Goal: Obtain resource: Download file/media

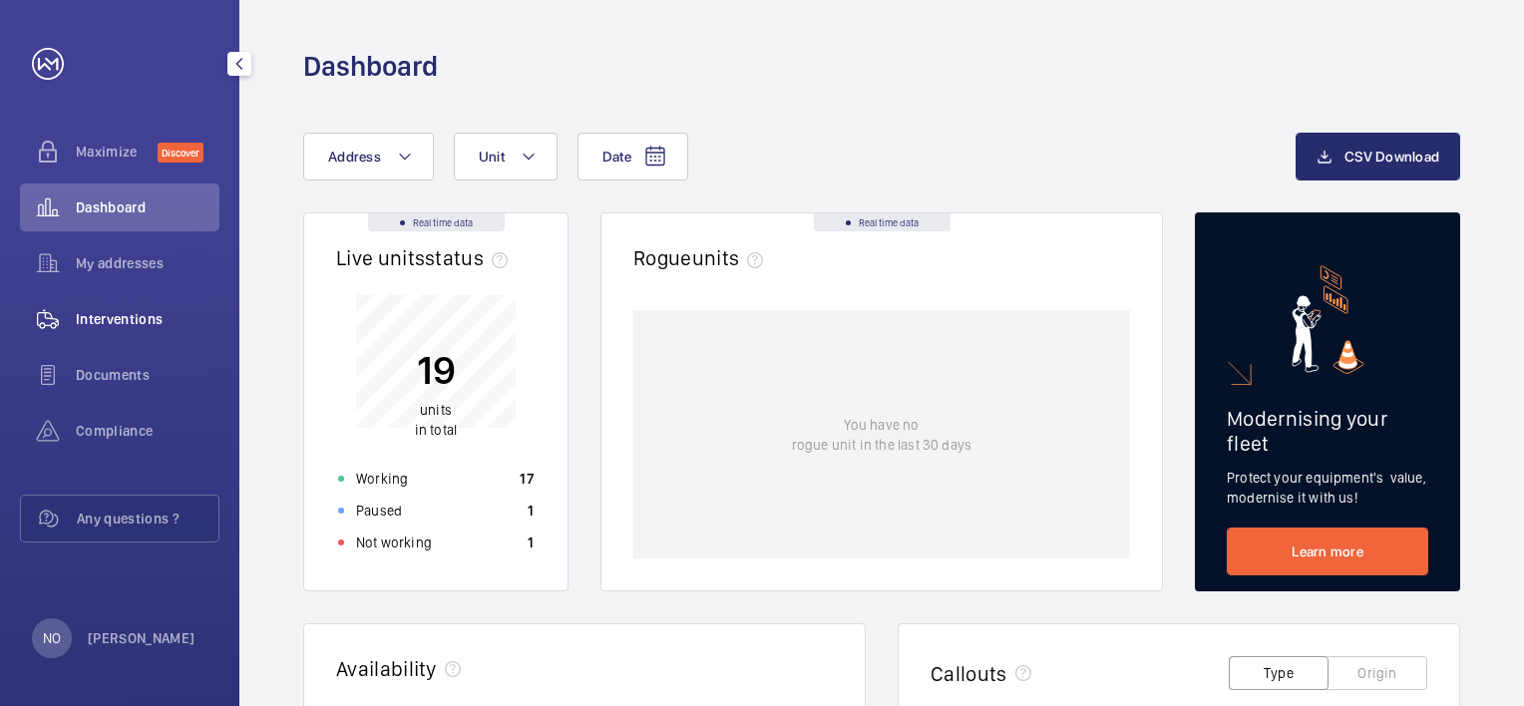
click at [127, 335] on div "Interventions" at bounding box center [119, 319] width 199 height 48
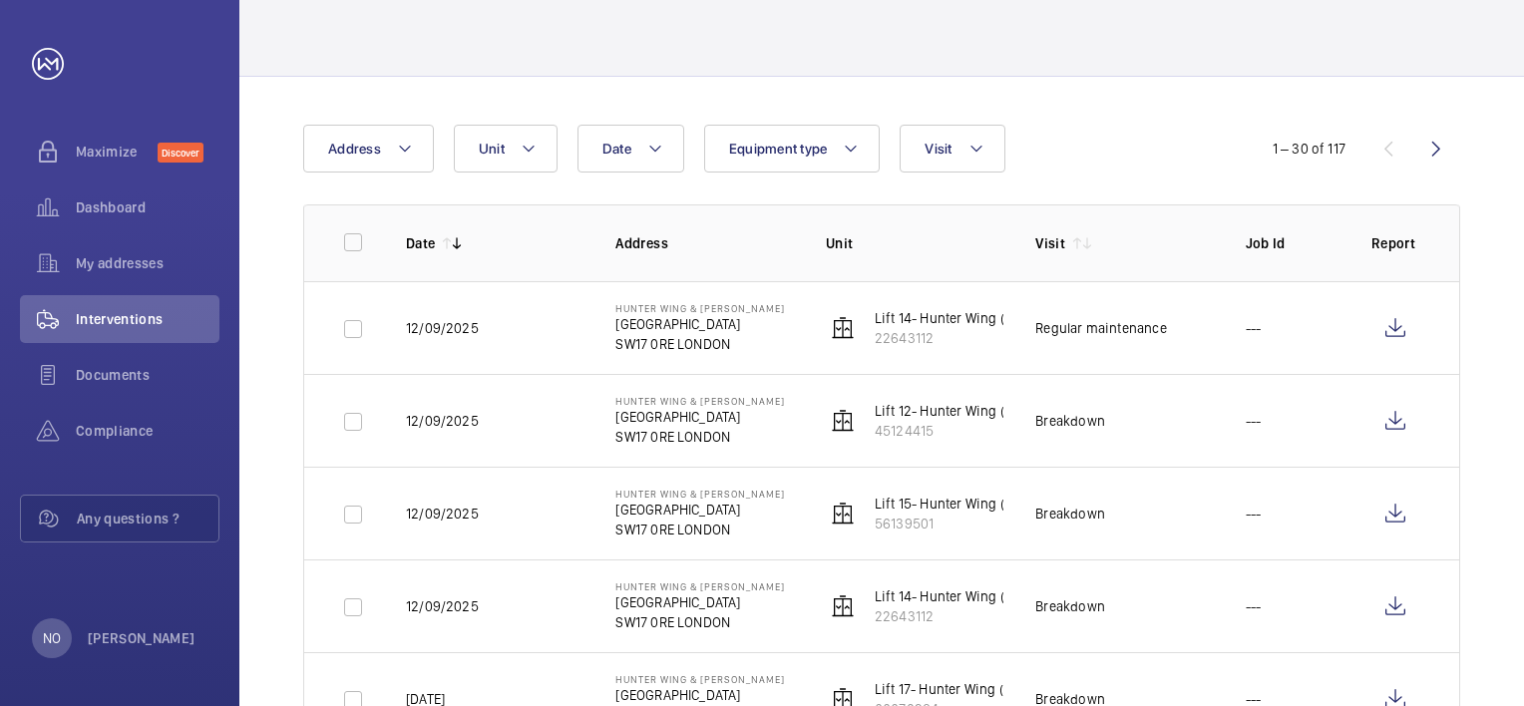
scroll to position [105, 0]
click at [694, 322] on p "[GEOGRAPHIC_DATA]" at bounding box center [700, 323] width 170 height 20
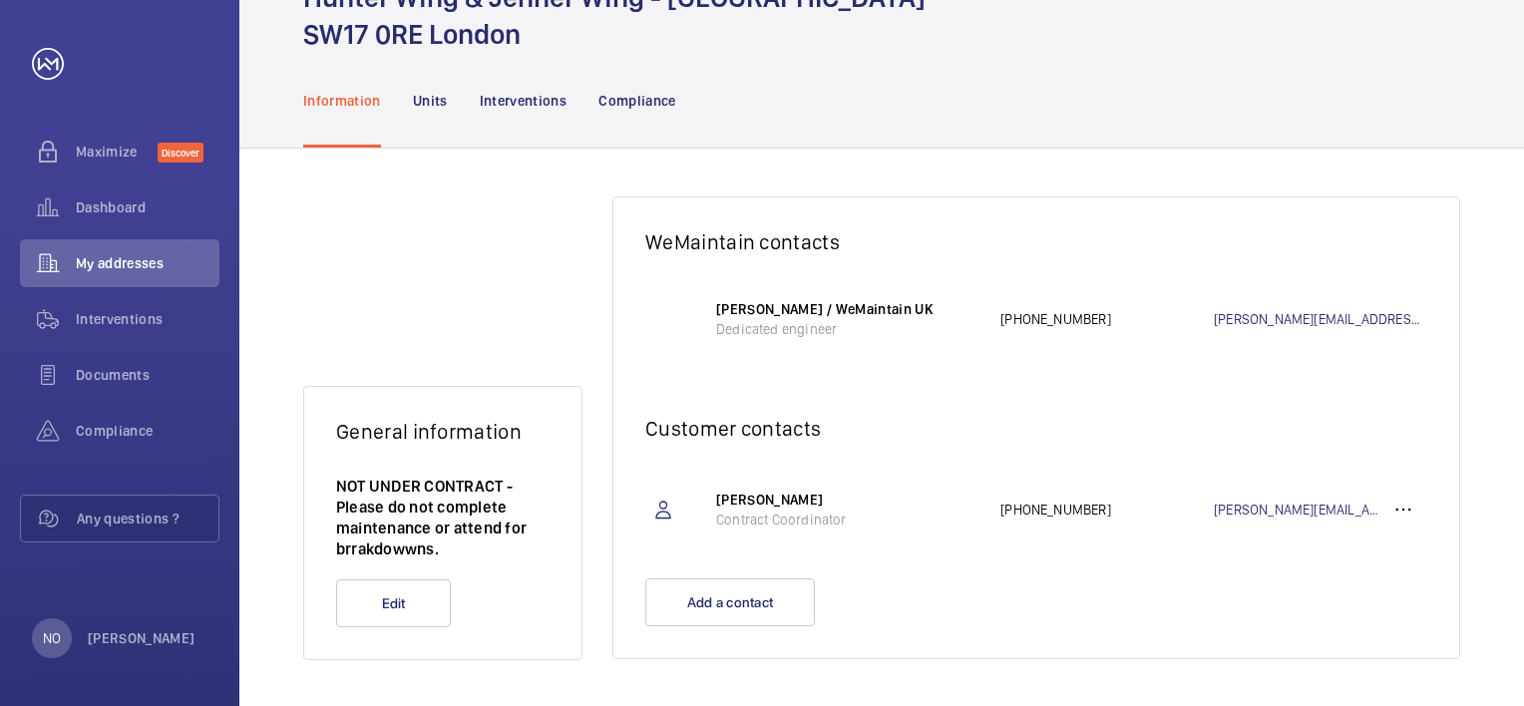
scroll to position [110, 0]
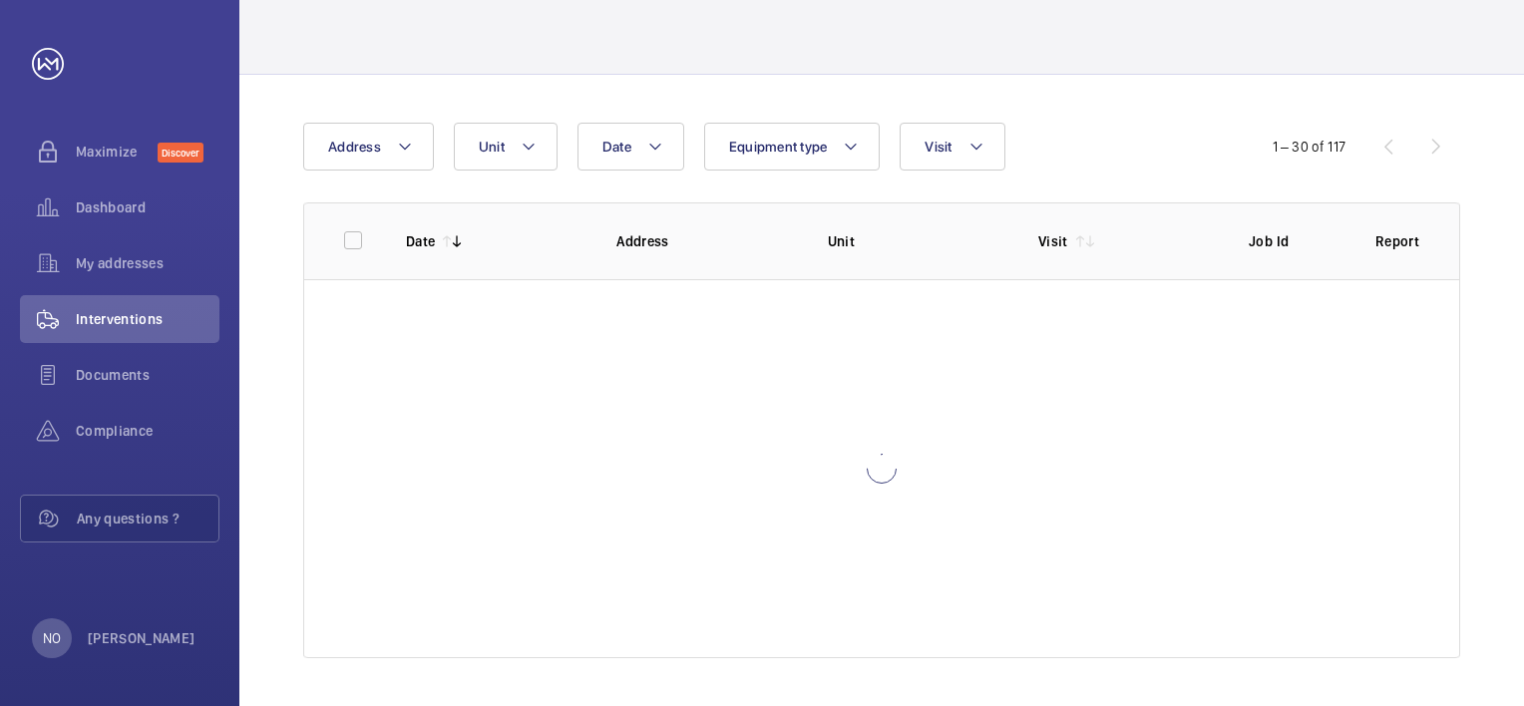
scroll to position [70, 0]
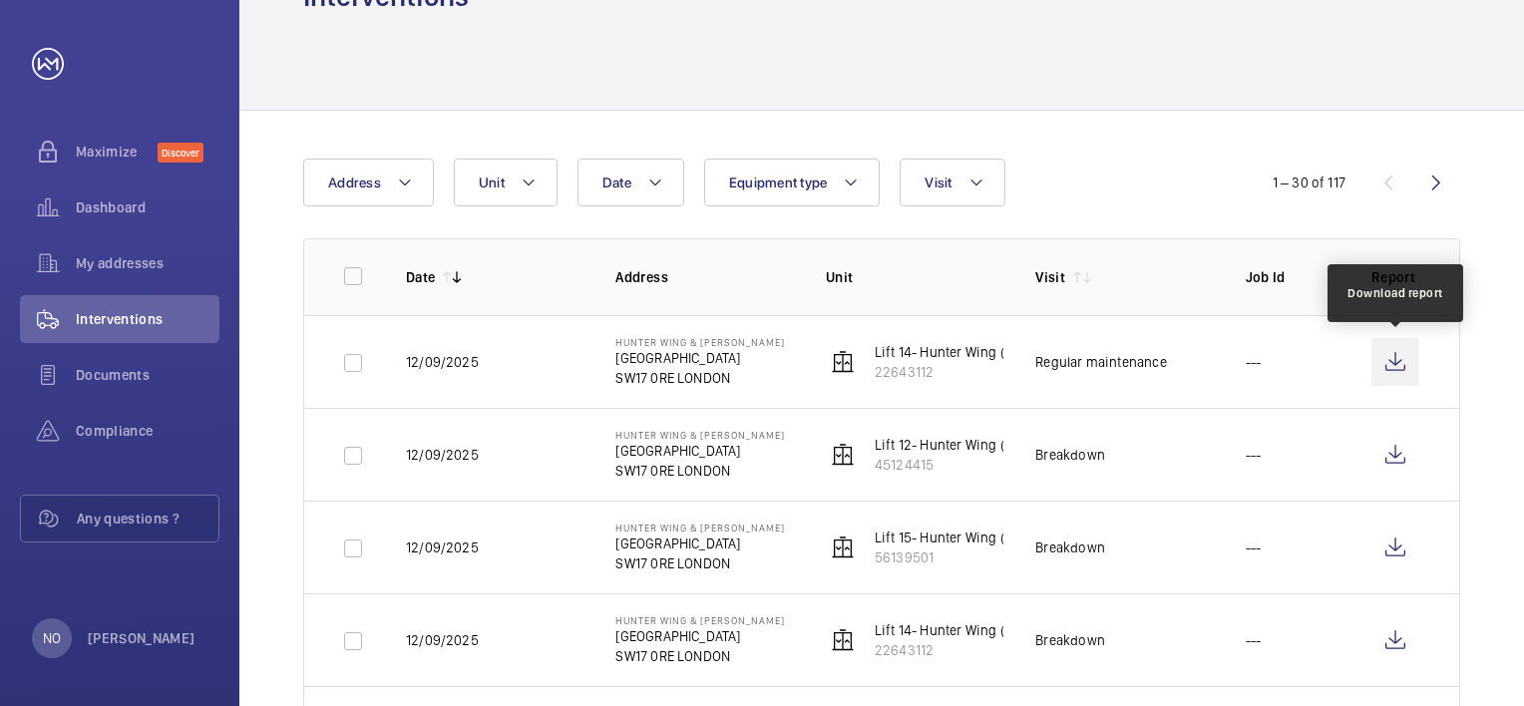
click at [1379, 366] on wm-front-icon-button at bounding box center [1395, 362] width 48 height 48
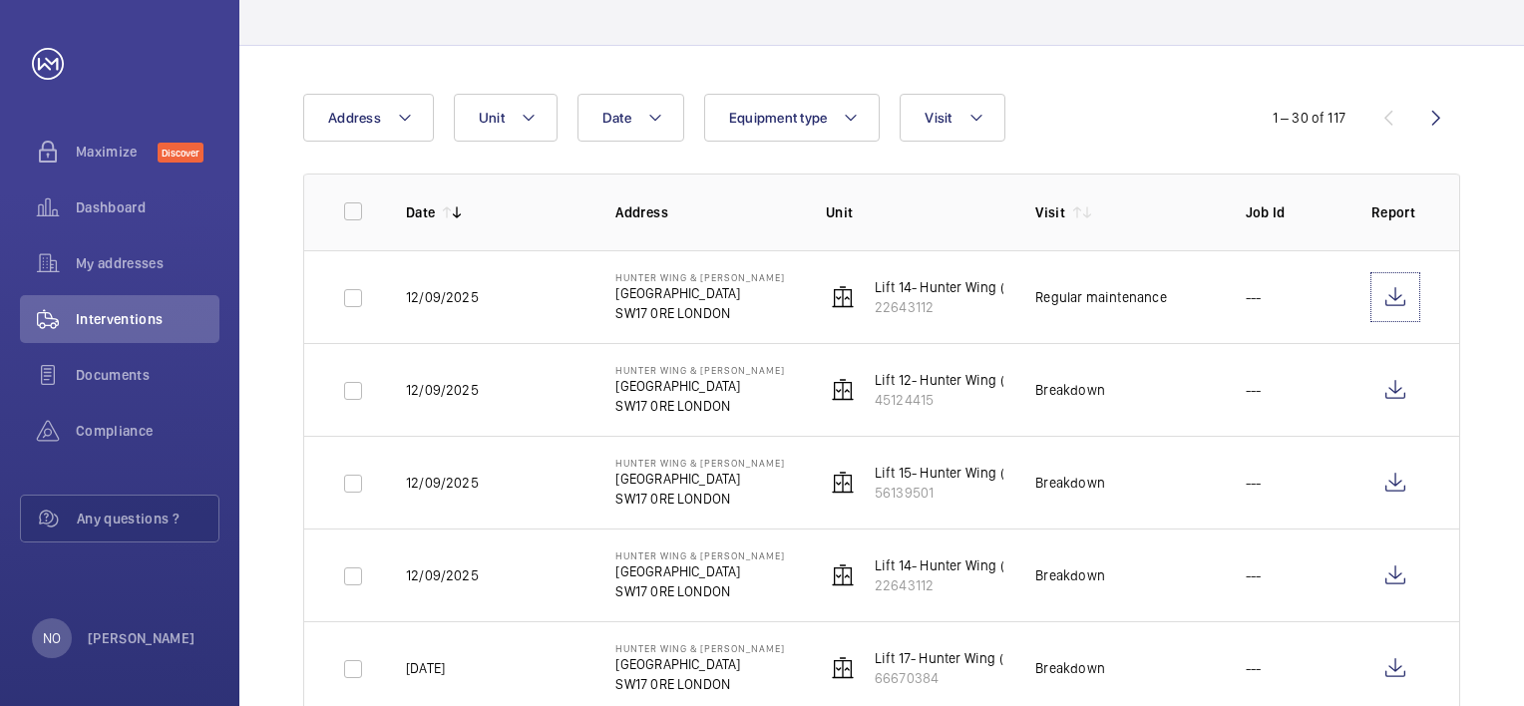
scroll to position [170, 0]
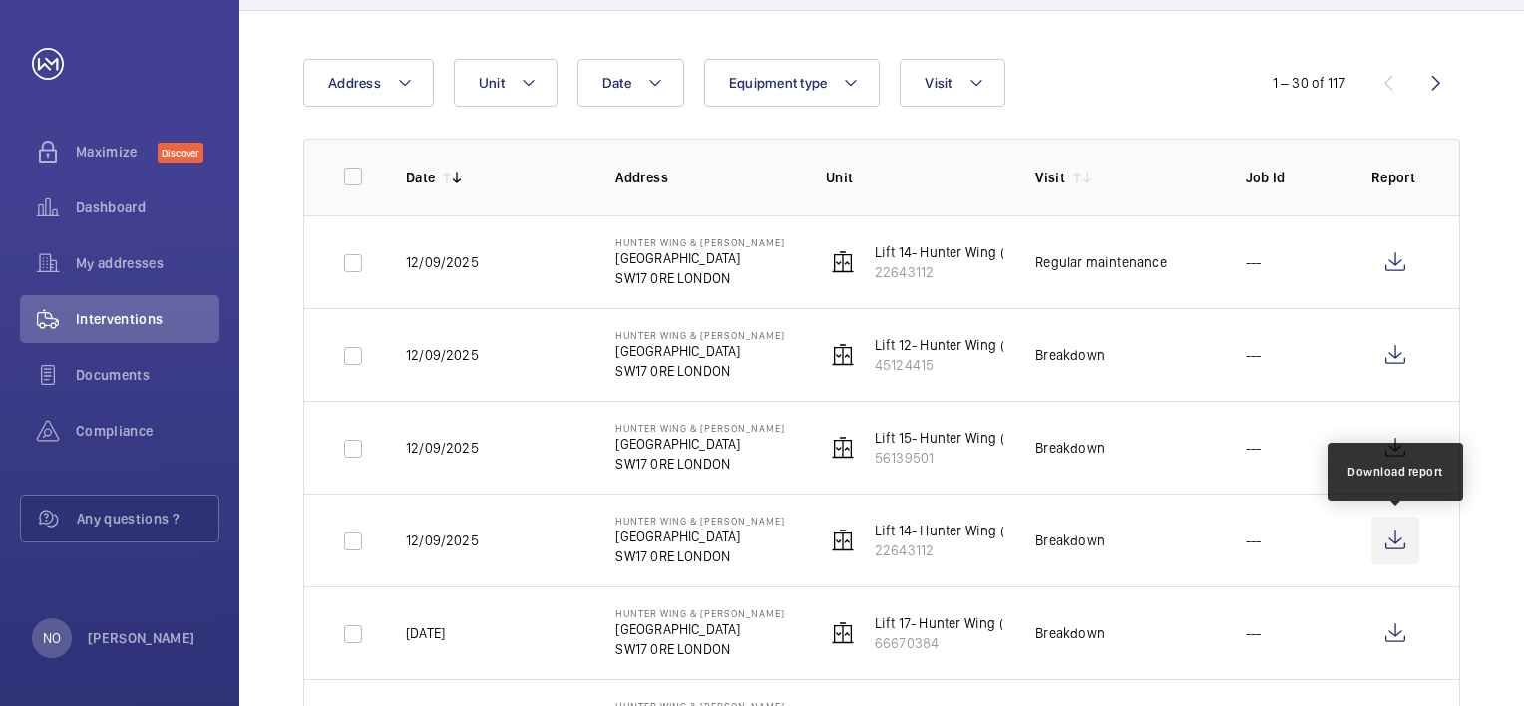
click at [1385, 553] on wm-front-icon-button at bounding box center [1395, 541] width 48 height 48
